Goal: Communication & Community: Answer question/provide support

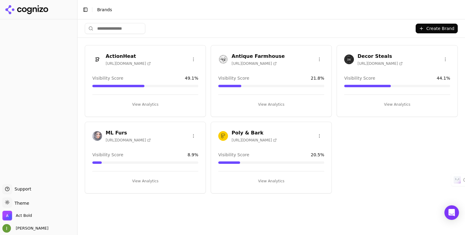
click at [37, 228] on div "[PERSON_NAME]" at bounding box center [38, 228] width 72 height 8
click at [26, 229] on span "[PERSON_NAME]" at bounding box center [30, 228] width 35 height 5
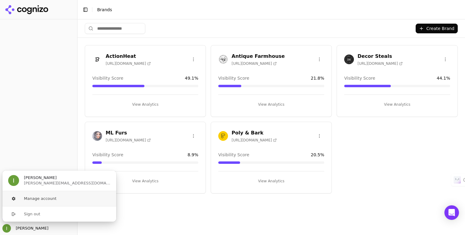
click at [40, 200] on button "Manage account" at bounding box center [59, 198] width 115 height 15
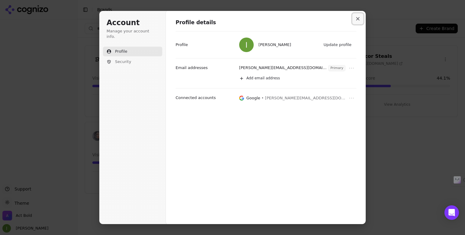
click at [360, 18] on icon "Close modal" at bounding box center [358, 19] width 4 height 4
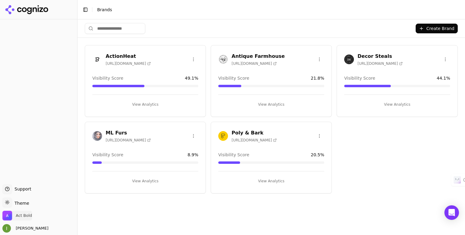
click at [17, 213] on span "Act Bold" at bounding box center [24, 215] width 16 height 5
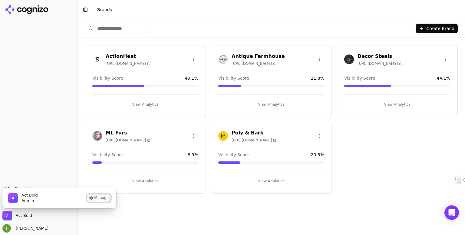
click at [104, 197] on button "Manage" at bounding box center [99, 198] width 24 height 7
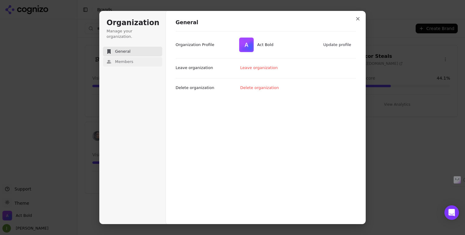
click at [136, 57] on button "Members" at bounding box center [132, 62] width 59 height 10
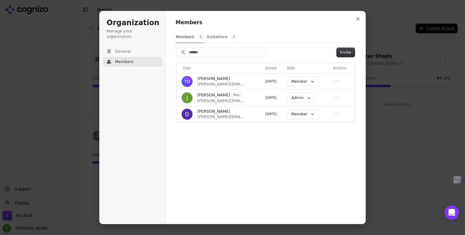
click at [350, 21] on h1 "Members" at bounding box center [266, 22] width 181 height 7
click at [356, 20] on icon "Close modal" at bounding box center [358, 19] width 4 height 4
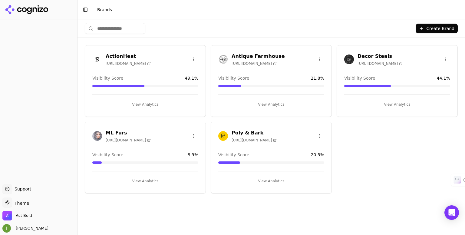
click at [0, 110] on div at bounding box center [38, 102] width 77 height 160
click at [8, 228] on img "Open user button" at bounding box center [6, 228] width 8 height 8
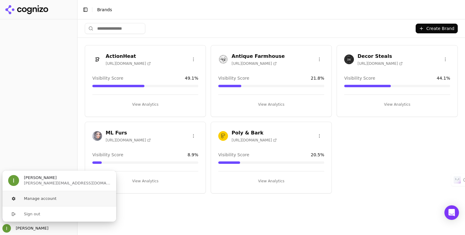
click at [30, 201] on button "Manage account" at bounding box center [59, 198] width 115 height 15
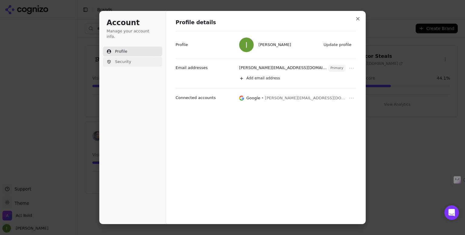
click at [124, 59] on span "Security" at bounding box center [123, 61] width 16 height 5
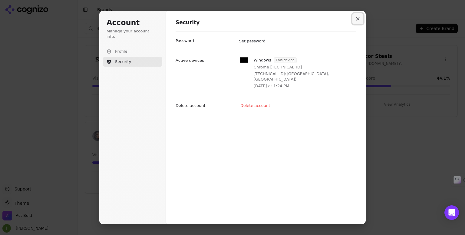
click at [355, 19] on button "Close modal" at bounding box center [358, 18] width 11 height 11
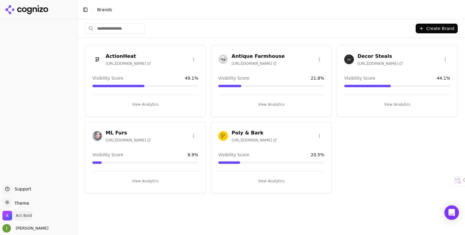
click at [23, 217] on span "Act Bold" at bounding box center [24, 215] width 16 height 5
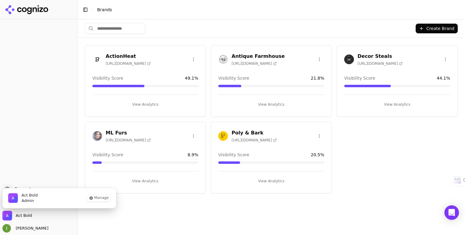
click at [36, 197] on span "Act Bold" at bounding box center [30, 195] width 16 height 5
click at [105, 201] on button "Manage" at bounding box center [99, 198] width 24 height 7
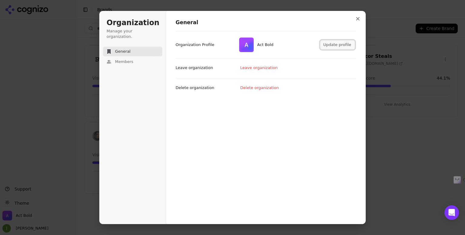
click at [348, 43] on button "Update profile" at bounding box center [338, 44] width 35 height 9
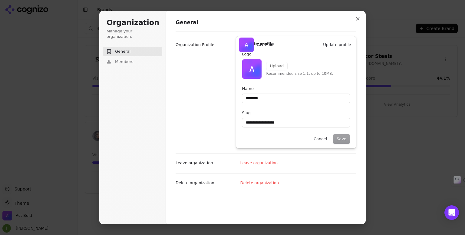
type input "********"
type input "**********"
type input "********"
type input "**********"
click at [322, 138] on button "Cancel" at bounding box center [320, 139] width 21 height 9
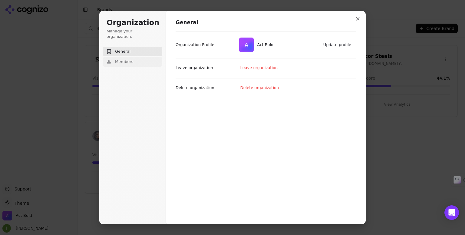
click at [125, 57] on button "Members" at bounding box center [132, 62] width 59 height 10
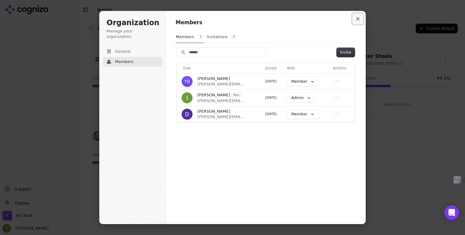
click at [357, 18] on icon "Close modal" at bounding box center [358, 19] width 4 height 4
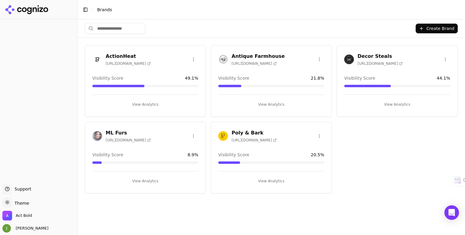
click at [51, 15] on div at bounding box center [38, 9] width 77 height 19
click at [16, 187] on span "Support" at bounding box center [21, 189] width 19 height 6
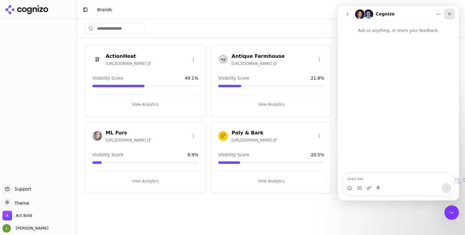
click at [453, 15] on div "Close" at bounding box center [450, 13] width 11 height 11
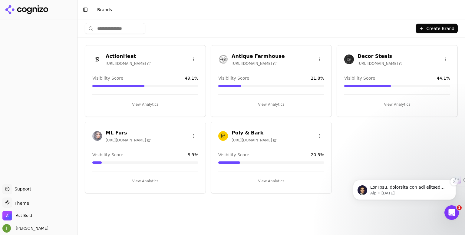
click at [424, 194] on p "Alp • [DATE]" at bounding box center [410, 193] width 78 height 5
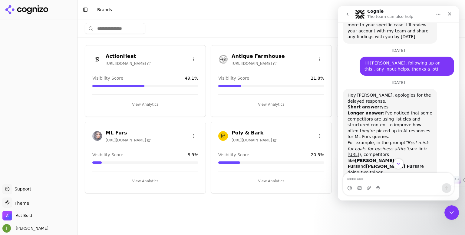
scroll to position [231, 0]
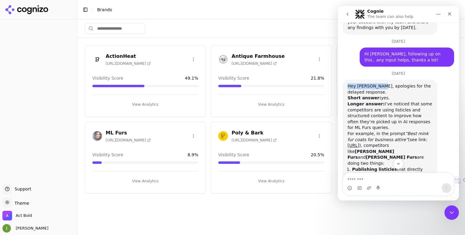
drag, startPoint x: 349, startPoint y: 57, endPoint x: 377, endPoint y: 58, distance: 27.6
click at [377, 83] on div "Hey [PERSON_NAME], apologies for the delayed response." at bounding box center [390, 89] width 85 height 12
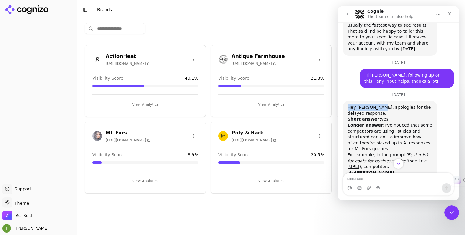
scroll to position [201, 0]
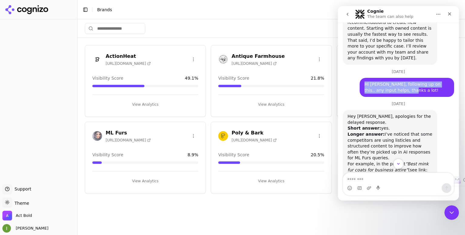
drag, startPoint x: 361, startPoint y: 56, endPoint x: 392, endPoint y: 61, distance: 31.0
click at [392, 78] on div "Hi [PERSON_NAME], following up on this.. any input helps, thanks a lot! [PERSON…" at bounding box center [407, 87] width 95 height 19
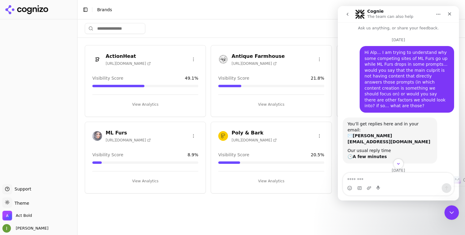
scroll to position [0, 0]
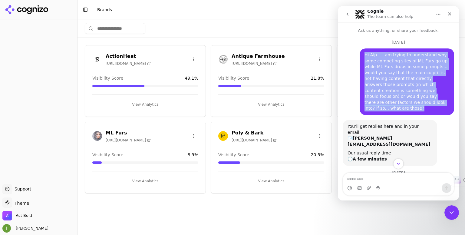
drag, startPoint x: 361, startPoint y: 54, endPoint x: 400, endPoint y: 101, distance: 61.5
click at [400, 101] on div "Hi Alp... I am trying to understand why some competing sites of ML Furs go up w…" at bounding box center [407, 81] width 95 height 67
copy div "Hi Alp... I am trying to understand why some competing sites of ML Furs go up w…"
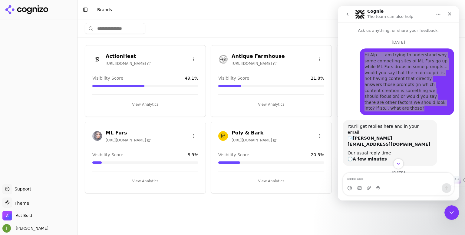
click at [191, 12] on div "Toggle Sidebar Brands" at bounding box center [266, 9] width 376 height 8
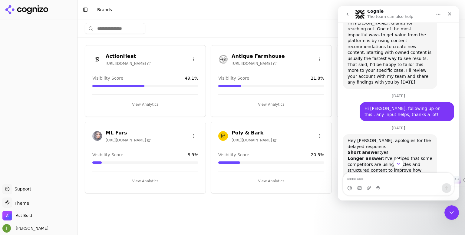
scroll to position [212, 0]
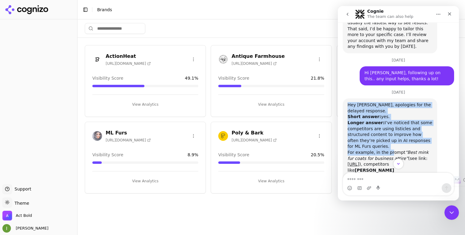
drag, startPoint x: 347, startPoint y: 76, endPoint x: 389, endPoint y: 115, distance: 57.7
click at [389, 115] on div "Hey [PERSON_NAME], apologies for the delayed response. Short answer: yes. Longe…" at bounding box center [390, 202] width 95 height 208
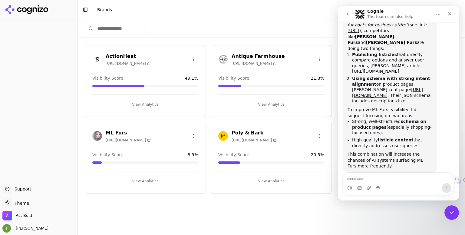
scroll to position [352, 0]
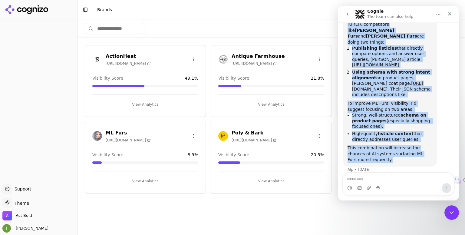
click at [375, 152] on div "This combination will increase the chances of AI systems surfacing ML Furs more…" at bounding box center [390, 154] width 85 height 18
copy div "Lor Ipsu, dolorsita con adi elitsed doeiusmo. Tempo incidi: utl. Etdolo magnaa:…"
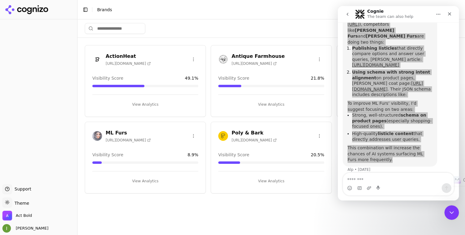
click at [28, 117] on div at bounding box center [38, 102] width 77 height 160
